Goal: Check status: Check status

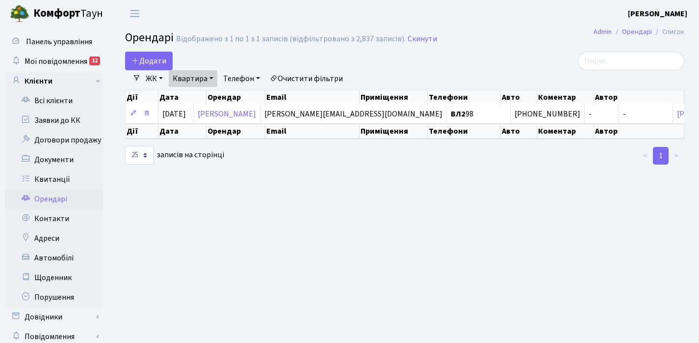
select select "25"
click at [57, 180] on link "Квитанції" at bounding box center [54, 179] width 98 height 20
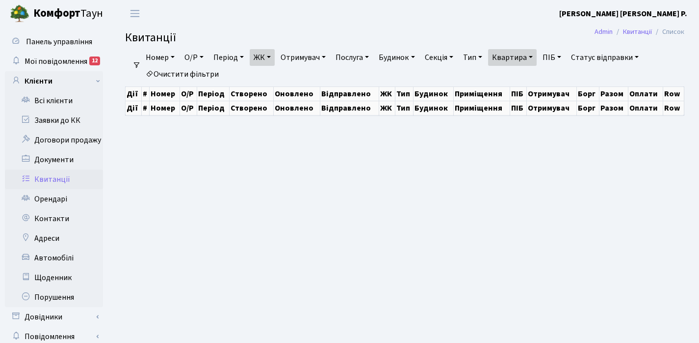
select select "25"
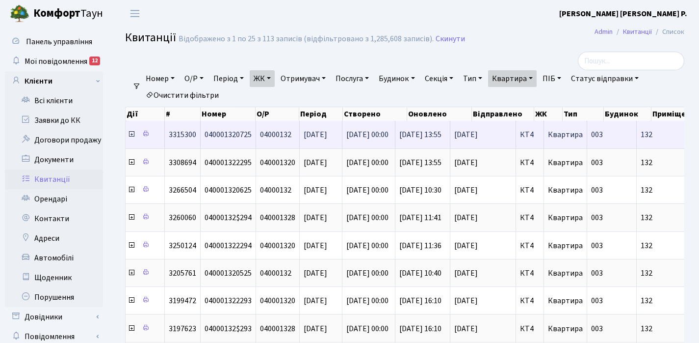
click at [133, 134] on icon at bounding box center [132, 134] width 8 height 8
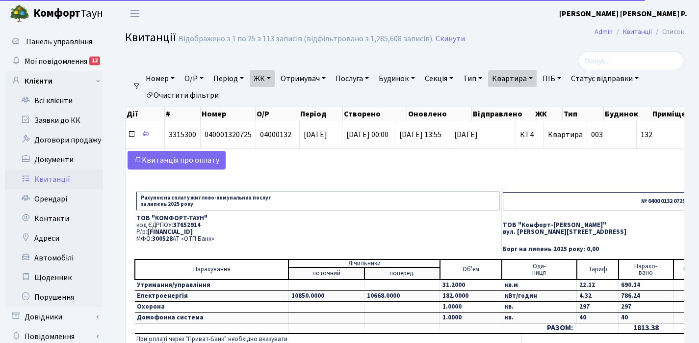
drag, startPoint x: 255, startPoint y: 229, endPoint x: 149, endPoint y: 228, distance: 105.5
click at [149, 229] on p "Р/р: UA063005280000026000000026495" at bounding box center [317, 232] width 363 height 6
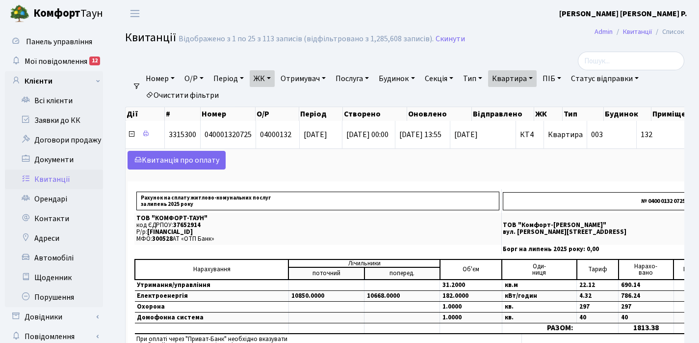
click at [537, 78] on link "Квартира" at bounding box center [512, 78] width 49 height 17
click at [537, 98] on input "132" at bounding box center [517, 97] width 57 height 19
type input "1"
type input "5"
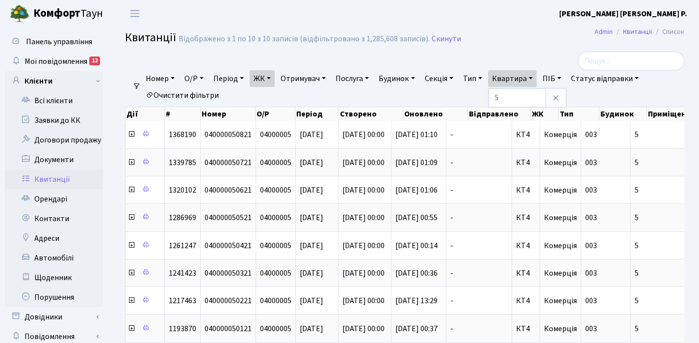
click at [275, 77] on link "ЖК" at bounding box center [262, 78] width 25 height 17
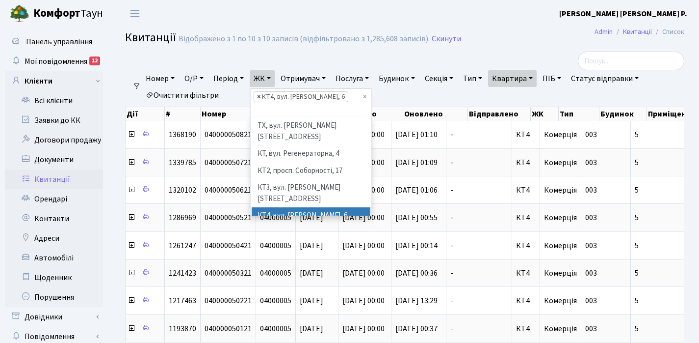
click at [261, 99] on span "×" at bounding box center [258, 97] width 3 height 10
select select
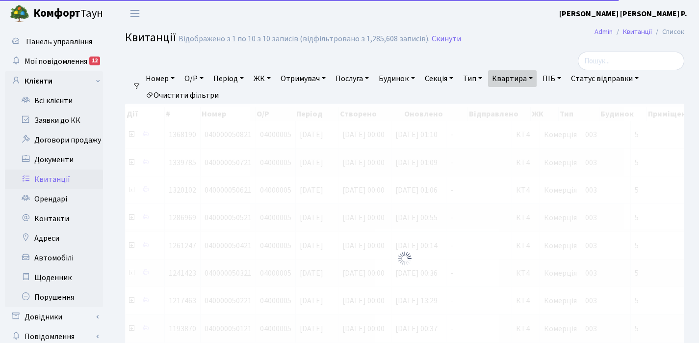
click at [272, 80] on link "ЖК" at bounding box center [262, 78] width 25 height 17
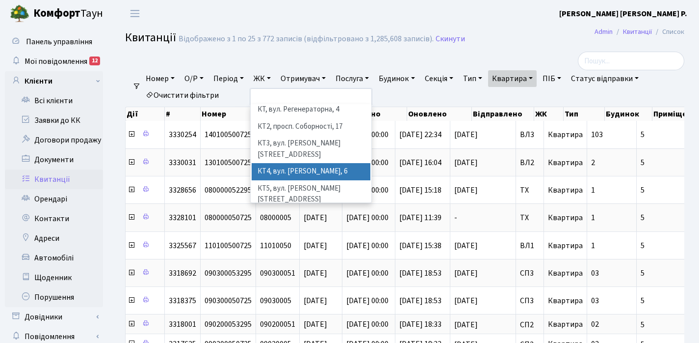
scroll to position [31, 0]
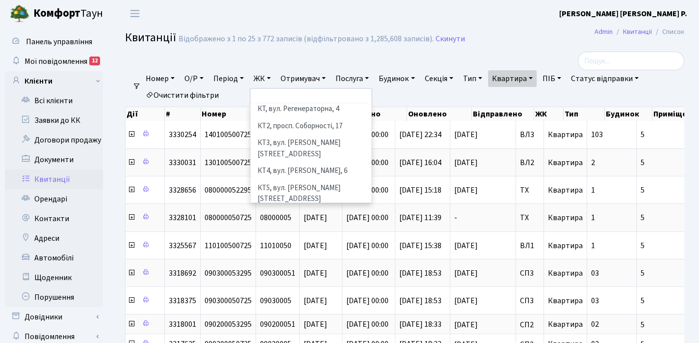
click at [294, 224] on li "КТ7, вул. [PERSON_NAME][STREET_ADDRESS]" at bounding box center [311, 238] width 119 height 28
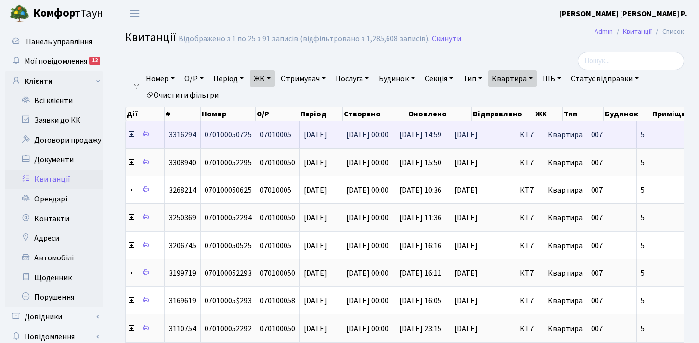
click at [132, 137] on icon at bounding box center [132, 134] width 8 height 8
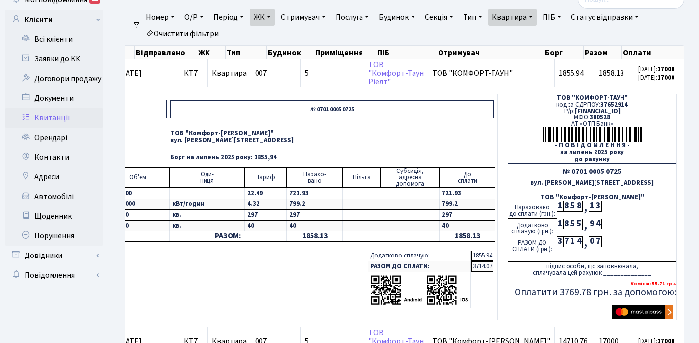
scroll to position [66, 0]
